Goal: Task Accomplishment & Management: Manage account settings

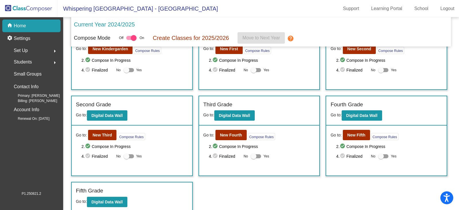
scroll to position [43, 0]
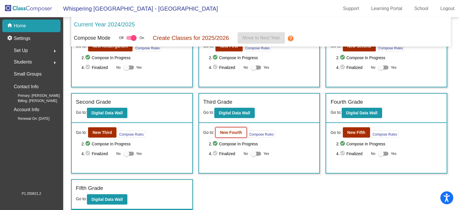
click at [233, 132] on b "New Fourth" at bounding box center [231, 132] width 22 height 5
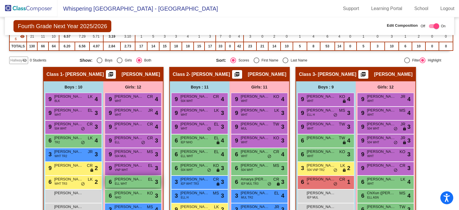
scroll to position [128, 0]
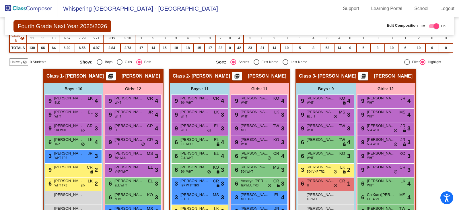
click at [23, 10] on img at bounding box center [28, 8] width 57 height 17
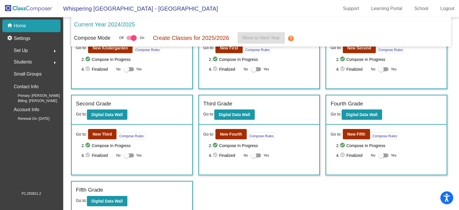
scroll to position [43, 0]
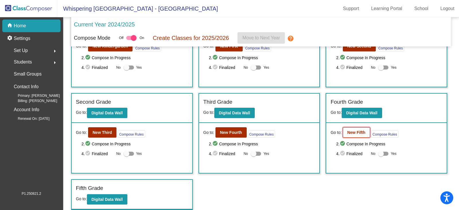
click at [270, 134] on b "New Fifth" at bounding box center [356, 132] width 18 height 5
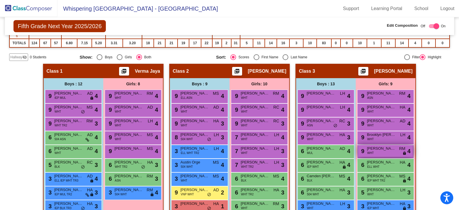
scroll to position [143, 0]
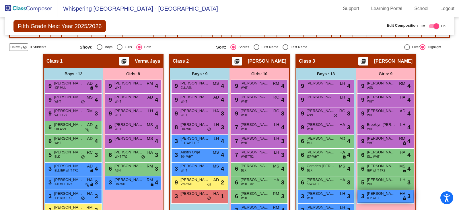
click at [270, 196] on span "[PERSON_NAME]" at bounding box center [381, 193] width 29 height 6
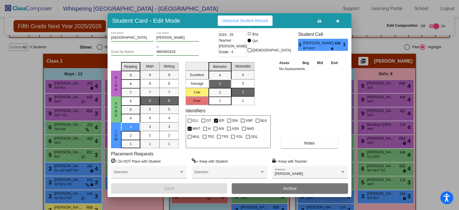
click at [270, 21] on icon "button" at bounding box center [337, 21] width 3 height 4
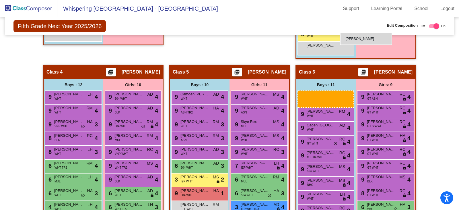
scroll to position [342, 0]
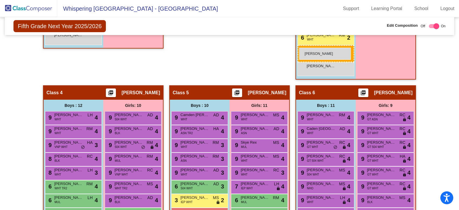
drag, startPoint x: 198, startPoint y: 151, endPoint x: 299, endPoint y: 48, distance: 144.8
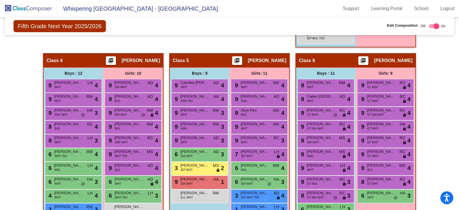
scroll to position [400, 0]
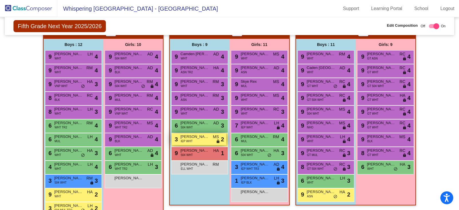
click at [194, 140] on div "3 [PERSON_NAME] IEP WHT MS lock do_not_disturb_alt 2" at bounding box center [199, 139] width 55 height 12
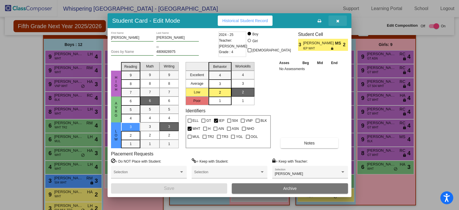
click at [270, 21] on icon "button" at bounding box center [337, 21] width 3 height 4
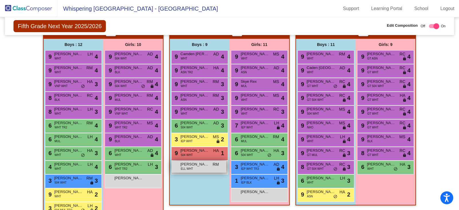
click at [191, 168] on span "ELL WHT" at bounding box center [187, 168] width 12 height 4
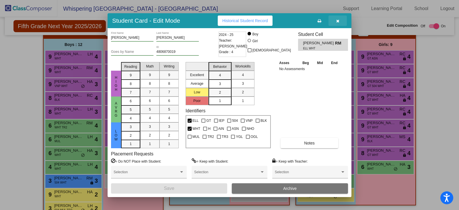
click at [270, 22] on icon "button" at bounding box center [337, 21] width 3 height 4
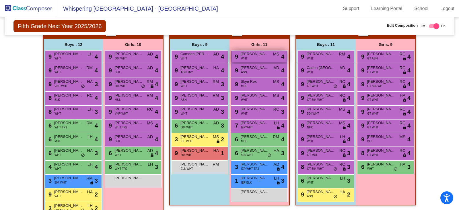
click at [259, 56] on span "[PERSON_NAME]" at bounding box center [255, 54] width 29 height 6
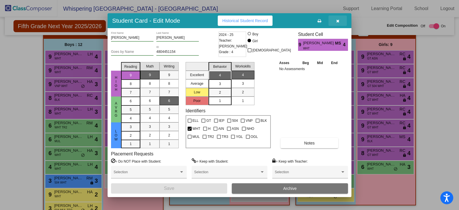
drag, startPoint x: 338, startPoint y: 19, endPoint x: 330, endPoint y: 26, distance: 11.4
click at [270, 19] on icon "button" at bounding box center [337, 21] width 3 height 4
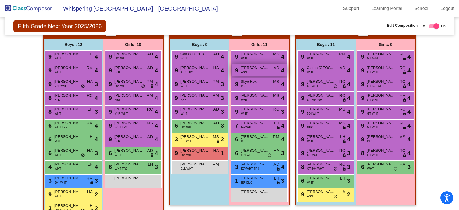
click at [252, 71] on div "9 [PERSON_NAME] ASN AD lock do_not_disturb_alt 4" at bounding box center [259, 70] width 55 height 12
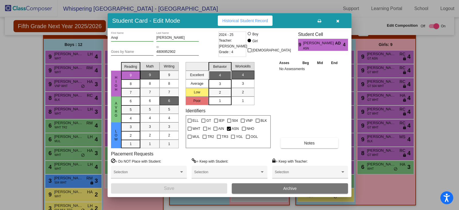
click at [270, 21] on icon "button" at bounding box center [337, 21] width 3 height 4
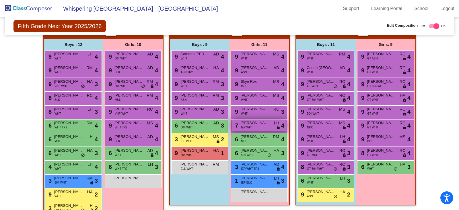
click at [253, 125] on span "[PERSON_NAME]" at bounding box center [255, 123] width 29 height 6
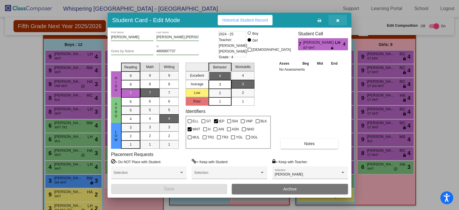
click at [270, 21] on icon "button" at bounding box center [337, 20] width 3 height 4
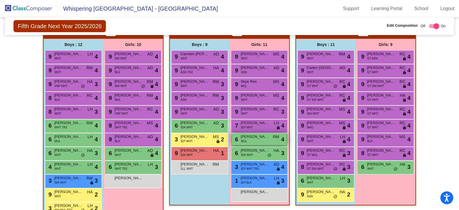
click at [249, 139] on span "[PERSON_NAME]" at bounding box center [255, 137] width 29 height 6
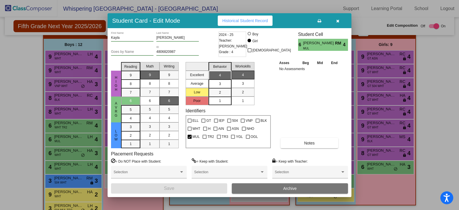
click at [270, 188] on button "Archive" at bounding box center [290, 188] width 116 height 10
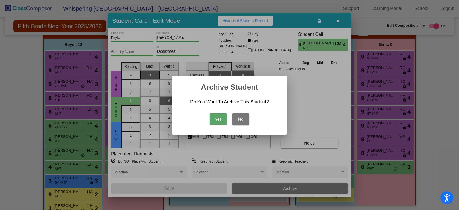
click at [214, 118] on button "Yes" at bounding box center [218, 118] width 17 height 11
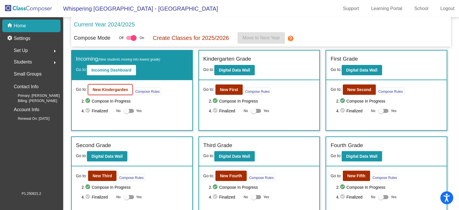
click at [119, 90] on b "New Kindergarden" at bounding box center [111, 89] width 36 height 5
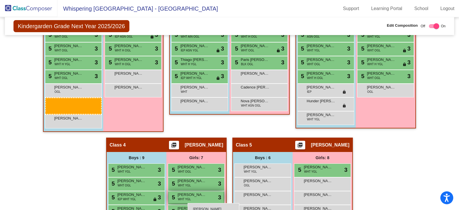
scroll to position [201, 0]
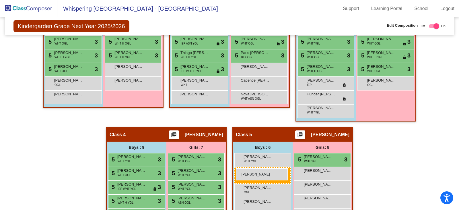
drag, startPoint x: 76, startPoint y: 181, endPoint x: 236, endPoint y: 168, distance: 160.8
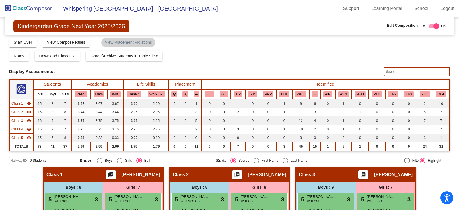
scroll to position [0, 0]
